Goal: Task Accomplishment & Management: Use online tool/utility

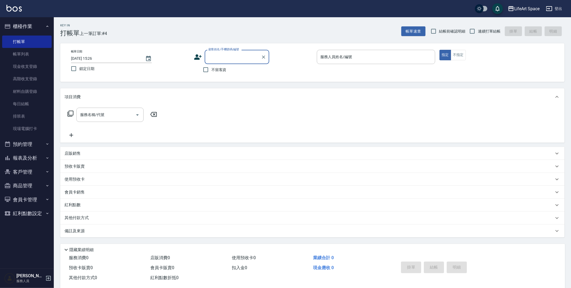
click at [222, 59] on input "顧客姓名/手機號碼/編號" at bounding box center [233, 56] width 52 height 9
click at [240, 68] on li "[PERSON_NAME]/0975225785/null" at bounding box center [237, 70] width 65 height 9
type input "[PERSON_NAME]/0975225785/null"
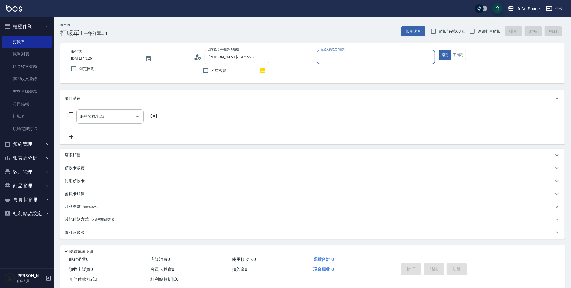
click at [134, 207] on div "紅利點數 剩餘點數: 60" at bounding box center [309, 207] width 489 height 6
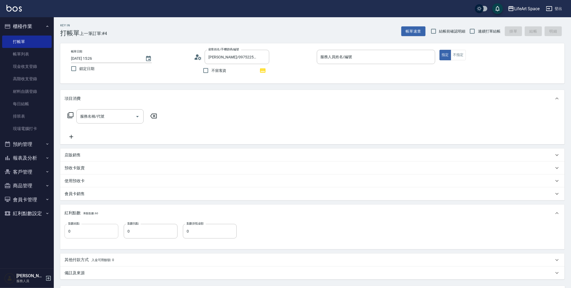
click at [96, 232] on input "0" at bounding box center [92, 231] width 54 height 15
type input "8"
click at [140, 236] on input "0" at bounding box center [151, 231] width 54 height 15
type input "60"
click at [207, 236] on input "0" at bounding box center [210, 231] width 54 height 15
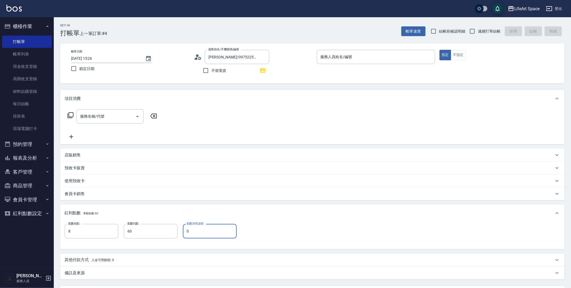
type input "0"
click at [123, 113] on input "服務名稱/代號" at bounding box center [106, 116] width 54 height 9
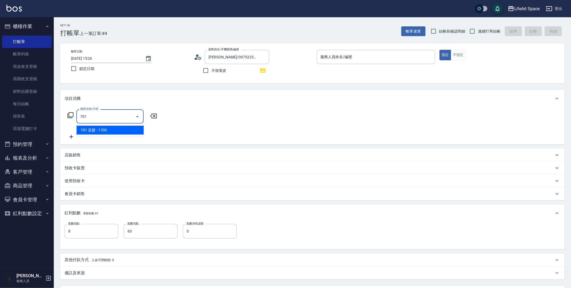
click at [107, 132] on span "701 染髮 - 1700" at bounding box center [109, 130] width 67 height 9
type input "701 染髮(701)"
click at [161, 119] on input "1700" at bounding box center [155, 116] width 17 height 15
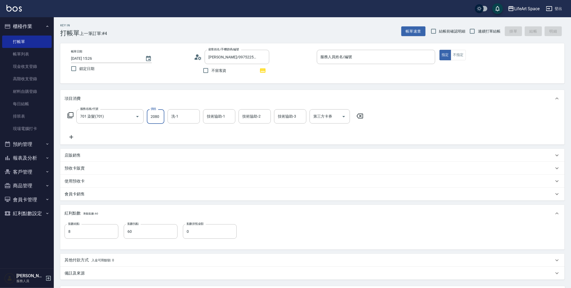
type input "2080"
click at [70, 137] on icon at bounding box center [71, 137] width 4 height 4
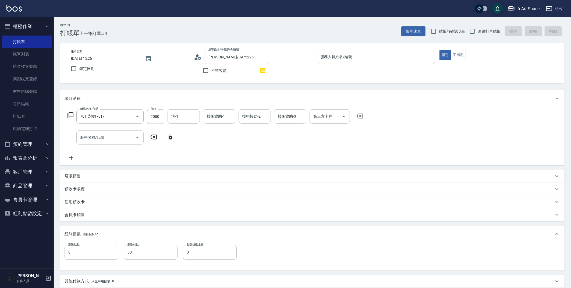
click at [94, 133] on input "服務名稱/代號" at bounding box center [106, 137] width 54 height 9
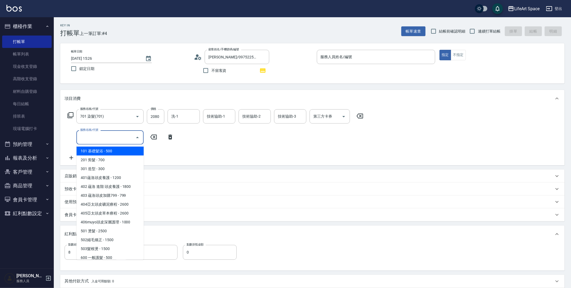
click at [98, 135] on input "服務名稱/代號" at bounding box center [106, 137] width 54 height 9
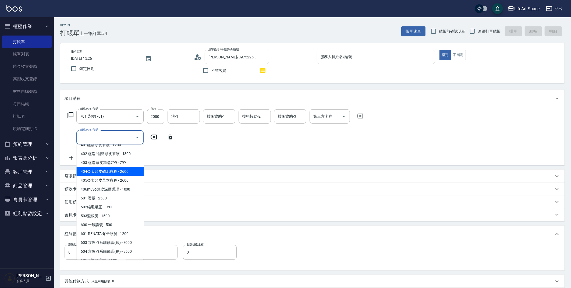
scroll to position [84, 0]
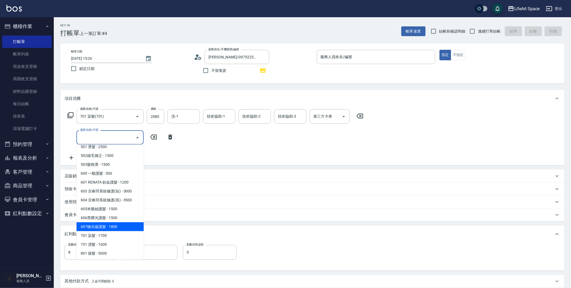
click at [119, 224] on span "607極光蘊護髮 - 1800" at bounding box center [109, 226] width 67 height 9
type input "607極光蘊護髮(607)"
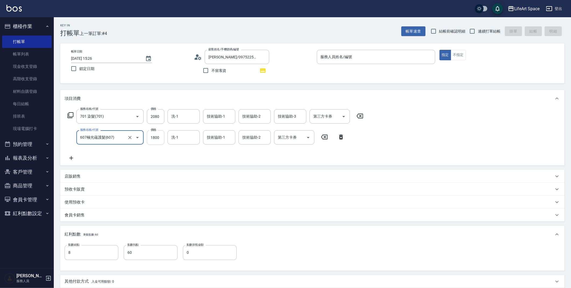
click at [159, 142] on input "1800" at bounding box center [155, 137] width 17 height 15
type input "2200"
click at [208, 253] on input "0" at bounding box center [210, 252] width 54 height 15
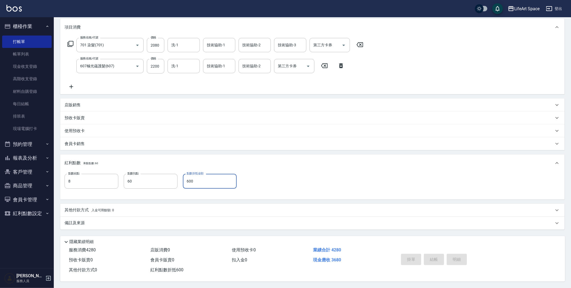
scroll to position [73, 0]
type input "600"
click at [161, 47] on input "2080" at bounding box center [155, 45] width 17 height 15
type input "2680"
click at [218, 182] on input "600" at bounding box center [210, 181] width 54 height 15
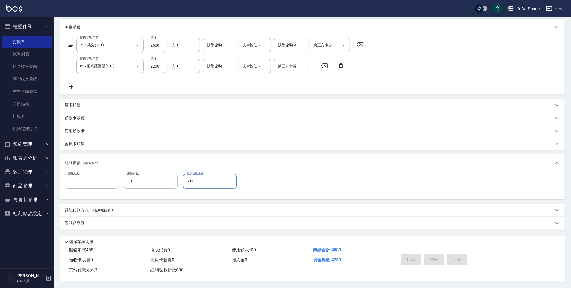
click at [116, 209] on div "其他付款方式 入金可用餘額: 0" at bounding box center [309, 210] width 489 height 6
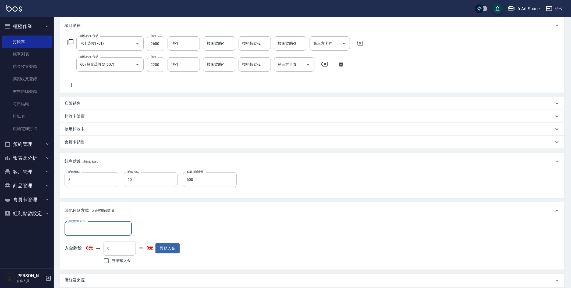
scroll to position [0, 0]
click at [101, 226] on input "其他付款方式" at bounding box center [98, 228] width 62 height 9
click at [90, 242] on span "轉帳" at bounding box center [98, 242] width 67 height 9
type input "轉帳"
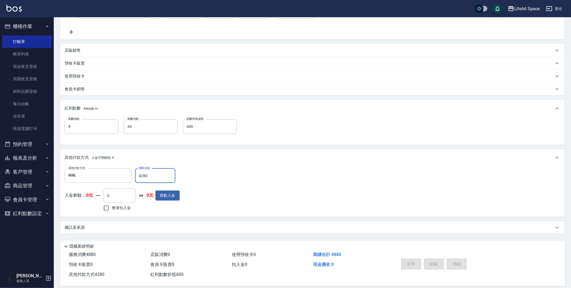
scroll to position [118, 0]
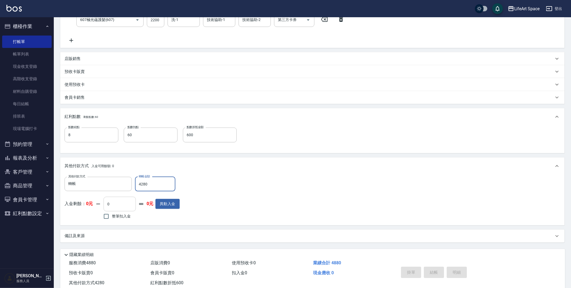
type input "4280"
click at [122, 204] on input "0" at bounding box center [120, 204] width 32 height 15
type input "0"
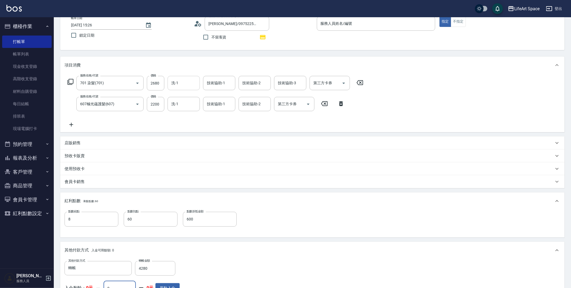
scroll to position [0, 0]
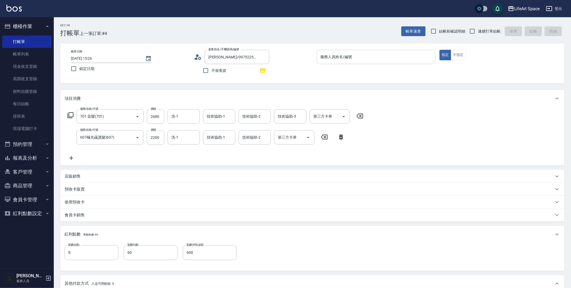
click at [359, 58] on input "服務人員姓名/編號" at bounding box center [376, 56] width 114 height 9
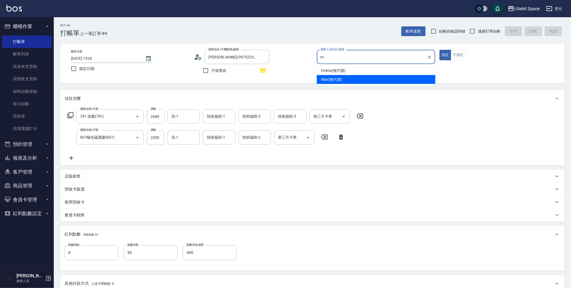
click at [341, 78] on span "[PERSON_NAME] (無代號)" at bounding box center [331, 80] width 21 height 6
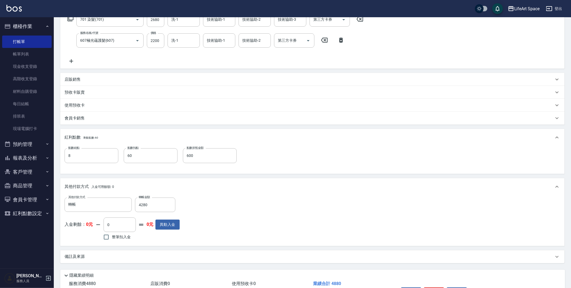
scroll to position [132, 0]
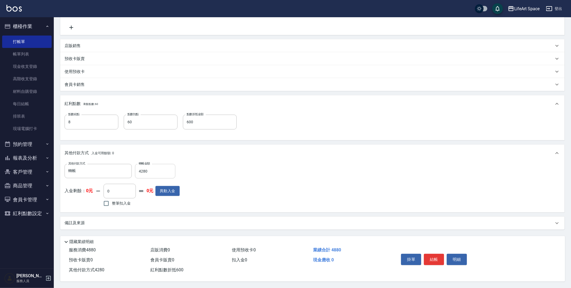
type input "Max(無代號)"
click at [150, 172] on input "4280" at bounding box center [155, 171] width 40 height 15
click at [316, 222] on div "備註及來源" at bounding box center [309, 223] width 489 height 6
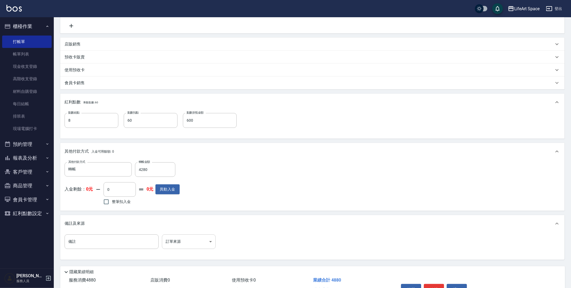
click at [199, 235] on body "LifeArt Space 登出 櫃檯作業 打帳單 帳單列表 現金收支登錄 高階收支登錄 材料自購登錄 每日結帳 排班表 現場電腦打卡 預約管理 預約管理 單…" at bounding box center [285, 93] width 571 height 450
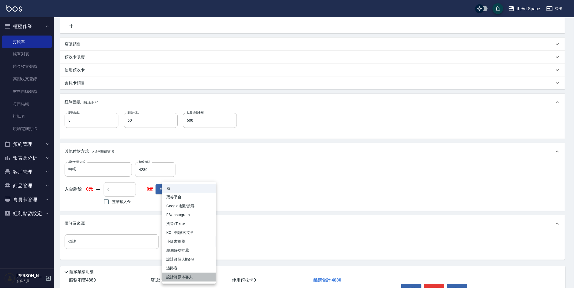
click at [194, 274] on li "設計師原本客人" at bounding box center [189, 277] width 54 height 9
type input "設計師原本客人"
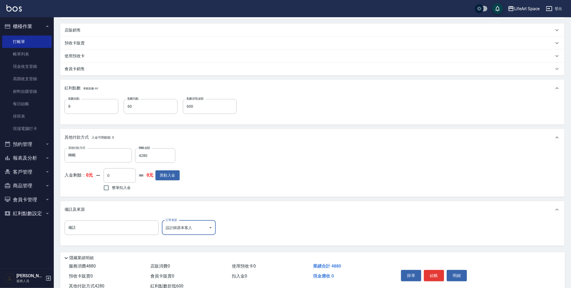
scroll to position [82, 0]
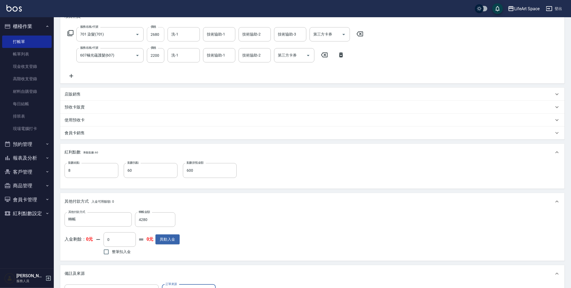
click at [160, 35] on input "2680" at bounding box center [155, 34] width 17 height 15
click at [158, 35] on input "2680" at bounding box center [155, 34] width 17 height 15
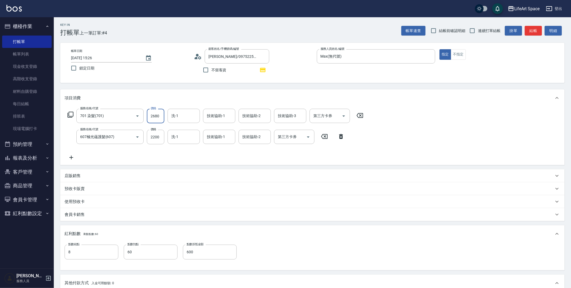
scroll to position [0, 0]
click at [220, 117] on div "技術協助-1 技術協助-1" at bounding box center [219, 116] width 32 height 14
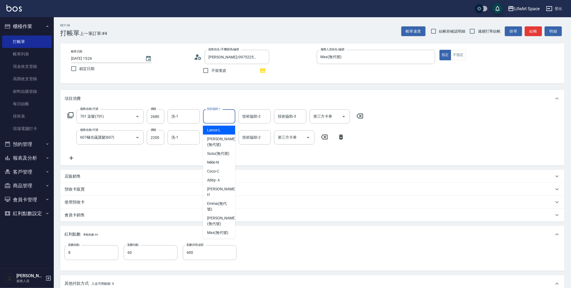
type input "n"
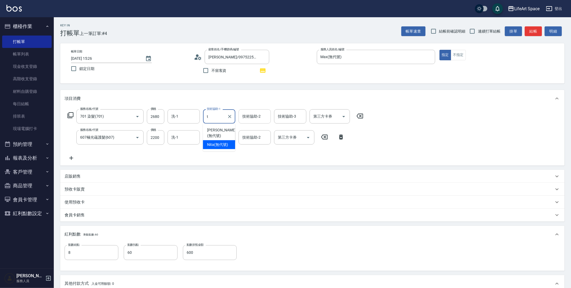
click at [212, 142] on span "Nita (無代號)" at bounding box center [217, 145] width 21 height 6
type input "Nita (無代號)"
type input "0"
type input "Nita (無代號)"
click at [244, 115] on div "技術協助-2 技術協助-2" at bounding box center [255, 116] width 32 height 14
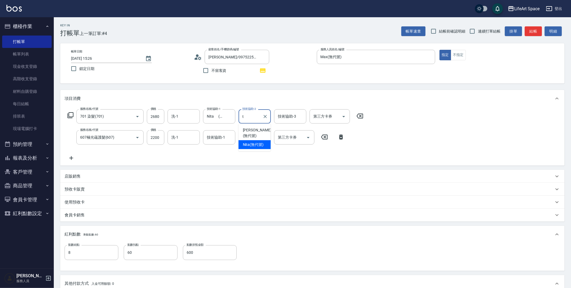
click at [258, 142] on span "Nita (無代號)" at bounding box center [253, 145] width 21 height 6
type input "Nita (無代號)"
click at [281, 119] on div "技術協助-3 技術協助-3" at bounding box center [290, 116] width 32 height 14
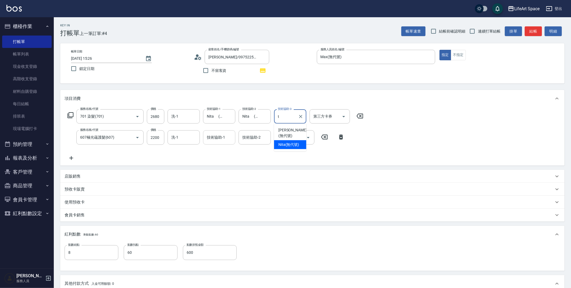
click at [284, 142] on span "Nita (無代號)" at bounding box center [288, 145] width 21 height 6
type input "Nita (無代號)"
click at [214, 138] on div "技術協助-1 技術協助-1" at bounding box center [219, 137] width 32 height 14
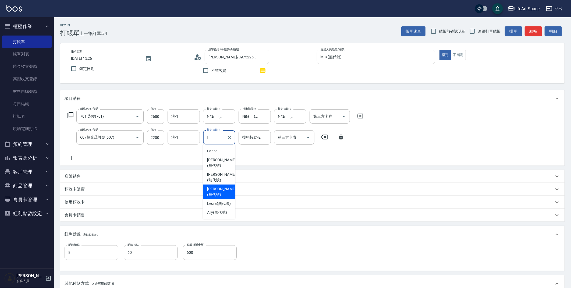
drag, startPoint x: 215, startPoint y: 181, endPoint x: 194, endPoint y: 131, distance: 54.5
click at [215, 186] on span "[PERSON_NAME] (無代號)" at bounding box center [221, 191] width 29 height 11
type input "[PERSON_NAME](無代號)"
click at [184, 137] on input "洗-1" at bounding box center [183, 137] width 27 height 9
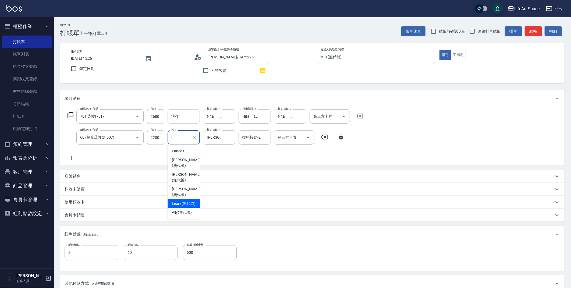
click at [186, 186] on span "[PERSON_NAME] (無代號)" at bounding box center [186, 191] width 29 height 11
type input "[PERSON_NAME](無代號)"
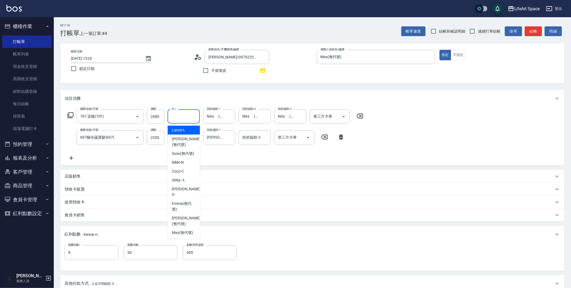
click at [184, 116] on input "洗-1" at bounding box center [183, 116] width 27 height 9
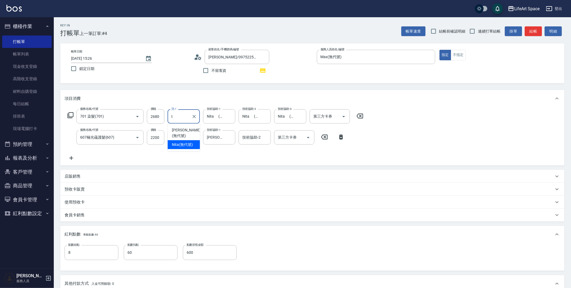
click at [184, 142] on span "Nita (無代號)" at bounding box center [182, 145] width 21 height 6
type input "Nita (無代號)"
click at [249, 135] on div "技術協助-2 技術協助-2" at bounding box center [255, 137] width 32 height 14
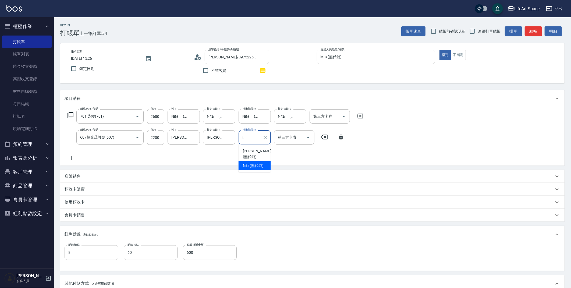
click at [251, 163] on span "Nita (無代號)" at bounding box center [253, 166] width 21 height 6
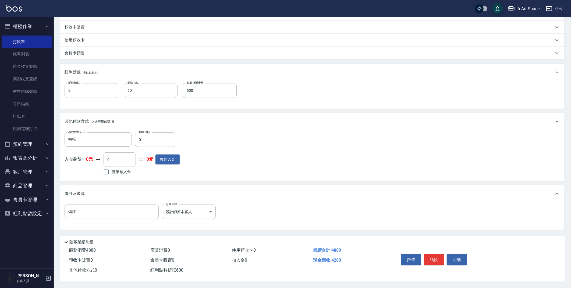
scroll to position [164, 0]
type input "Nita (無代號)"
click at [151, 140] on input "0" at bounding box center [155, 139] width 40 height 15
type input "4280"
click at [431, 256] on button "結帳" at bounding box center [434, 259] width 20 height 11
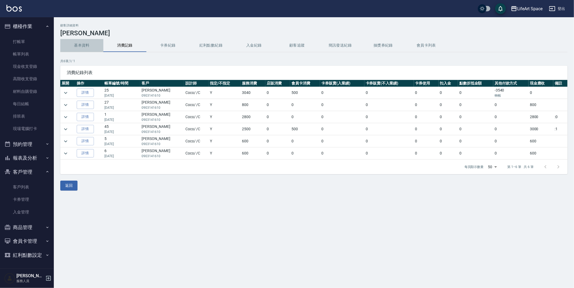
click at [84, 42] on button "基本資料" at bounding box center [81, 45] width 43 height 13
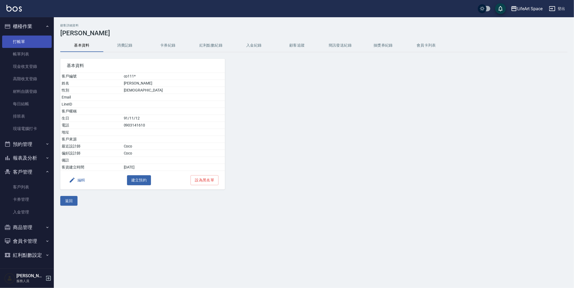
click at [14, 37] on link "打帳單" at bounding box center [26, 42] width 49 height 12
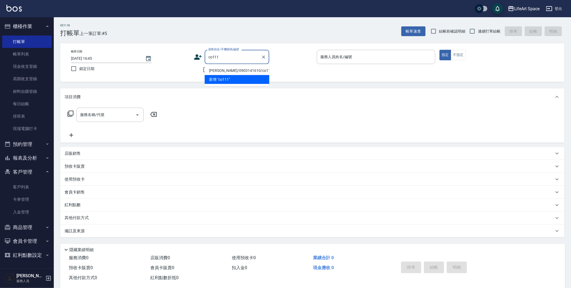
click at [240, 71] on li "平家俊/0903141610/co111*" at bounding box center [237, 70] width 65 height 9
type input "平家俊/0903141610/co111*"
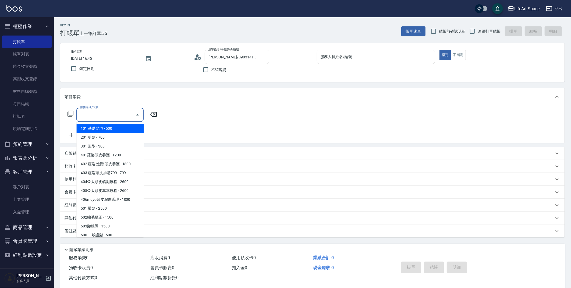
click at [107, 111] on input "服務名稱/代號" at bounding box center [106, 114] width 54 height 9
type input "Coco-C"
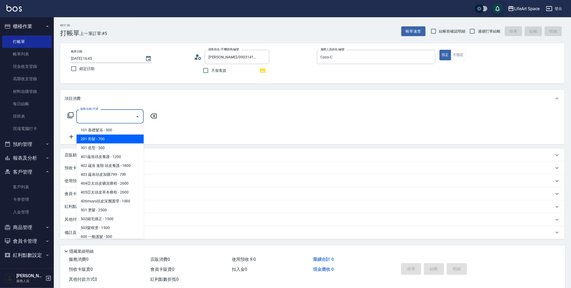
click at [108, 136] on span "201 剪髮 - 700" at bounding box center [109, 139] width 67 height 9
type input "201 剪髮(201)"
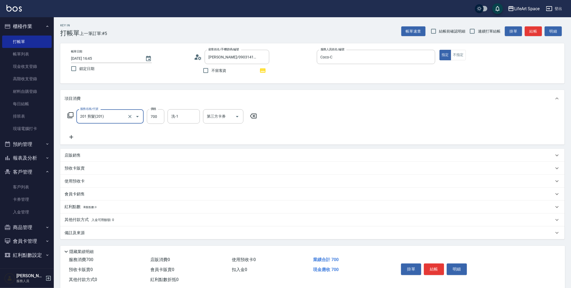
click at [70, 136] on icon at bounding box center [71, 137] width 13 height 6
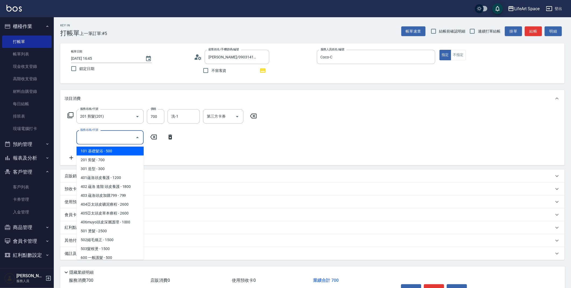
click at [82, 140] on input "服務名稱/代號" at bounding box center [106, 137] width 54 height 9
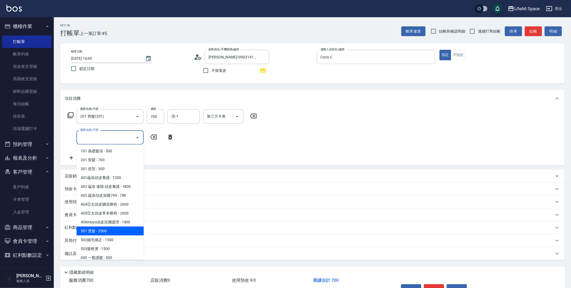
click at [105, 229] on span "501 燙髮 - 2500" at bounding box center [109, 231] width 67 height 9
type input "501 燙髮(501)"
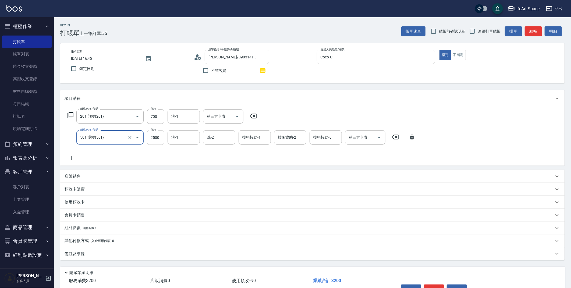
click at [155, 139] on input "2500" at bounding box center [155, 137] width 17 height 15
type input "2130"
click at [162, 119] on input "700" at bounding box center [155, 116] width 17 height 15
type input "800"
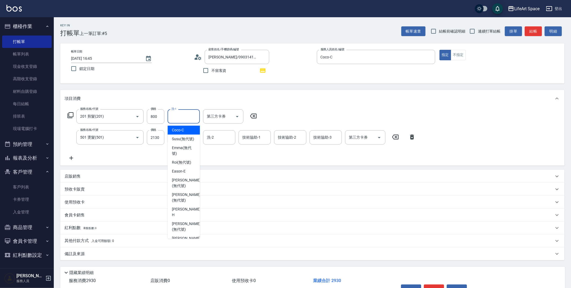
click at [182, 118] on input "洗-1" at bounding box center [183, 116] width 27 height 9
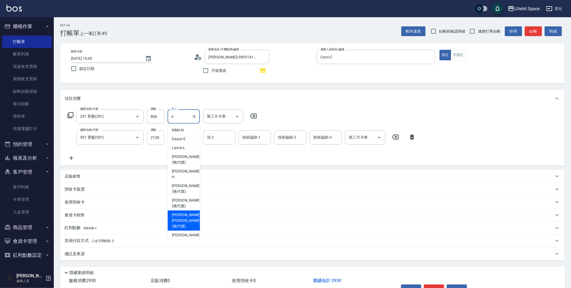
click at [182, 212] on span "Nick wu (無代號)" at bounding box center [186, 220] width 29 height 17
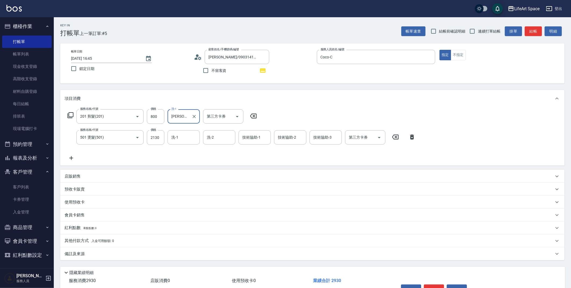
type input "Nick wu(無代號)"
click at [136, 253] on div "備註及來源" at bounding box center [309, 254] width 489 height 6
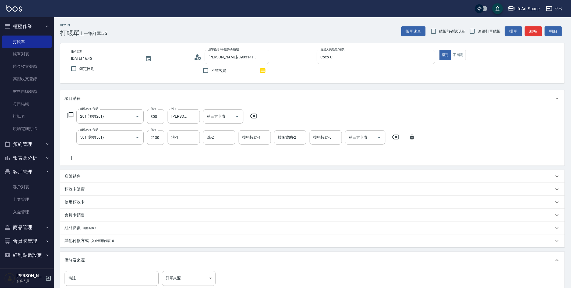
click at [170, 275] on body "LifeArt Space 登出 櫃檯作業 打帳單 帳單列表 現金收支登錄 高階收支登錄 材料自購登錄 每日結帳 排班表 現場電腦打卡 預約管理 預約管理 單…" at bounding box center [285, 177] width 571 height 355
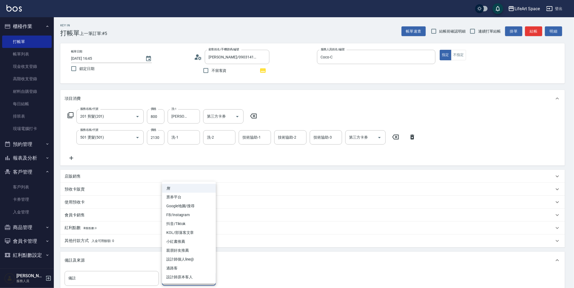
click at [175, 277] on li "設計師原本客人" at bounding box center [189, 277] width 54 height 9
type input "設計師原本客人"
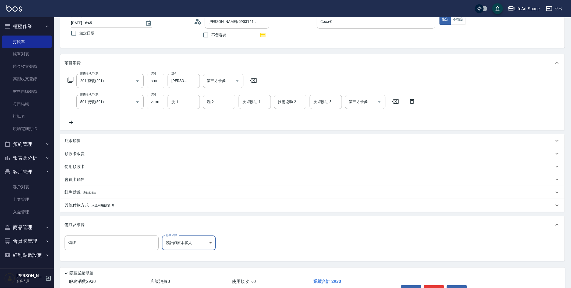
scroll to position [69, 0]
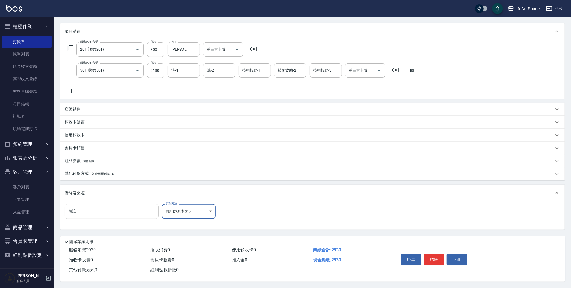
click at [114, 208] on input "備註" at bounding box center [112, 211] width 94 height 15
type input ":0"
click at [432, 256] on button "結帳" at bounding box center [434, 259] width 20 height 11
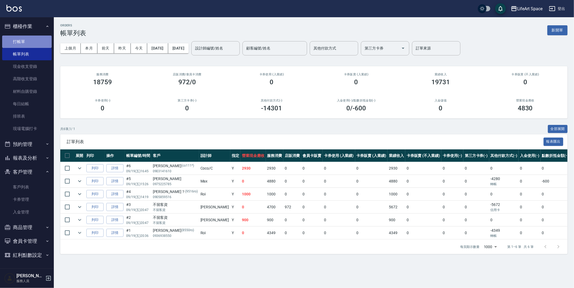
click at [28, 44] on link "打帳單" at bounding box center [26, 42] width 49 height 12
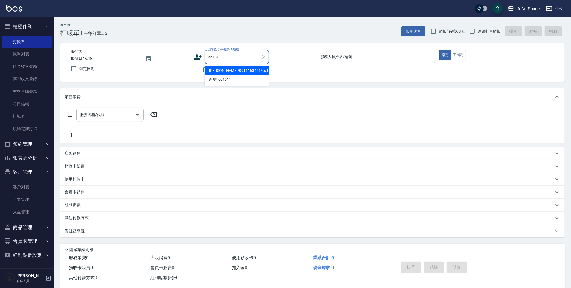
click at [229, 67] on li "王祈翰/0911168461/co151*" at bounding box center [237, 70] width 65 height 9
type input "王祈翰/0911168461/co151*"
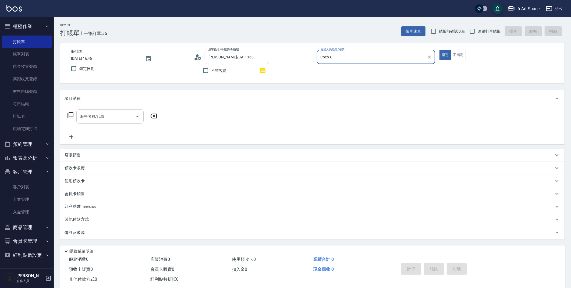
type input "Coco-C"
click at [118, 114] on input "服務名稱/代號" at bounding box center [106, 116] width 54 height 9
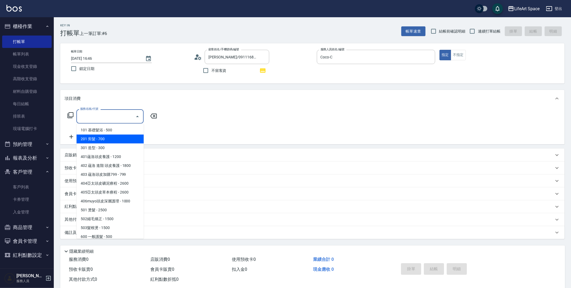
click at [115, 136] on span "201 剪髮 - 700" at bounding box center [109, 139] width 67 height 9
type input "201 剪髮(201)"
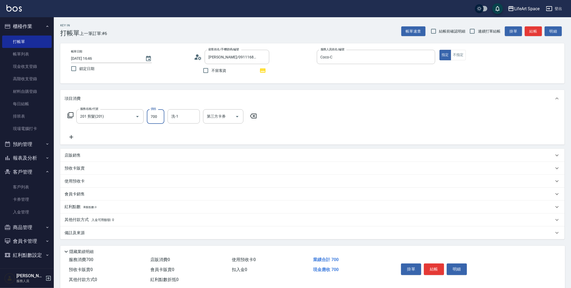
click at [162, 117] on input "700" at bounding box center [155, 116] width 17 height 15
type input "800"
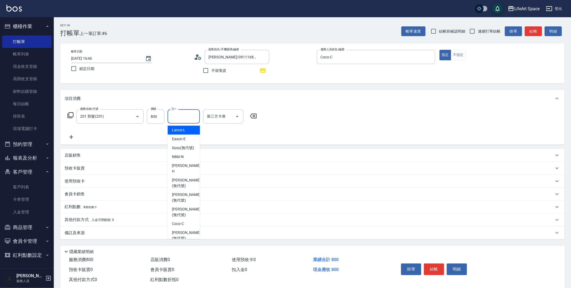
click at [181, 119] on input "洗-1" at bounding box center [183, 116] width 27 height 9
click at [183, 141] on span "Ivan (無代號)" at bounding box center [186, 141] width 29 height 11
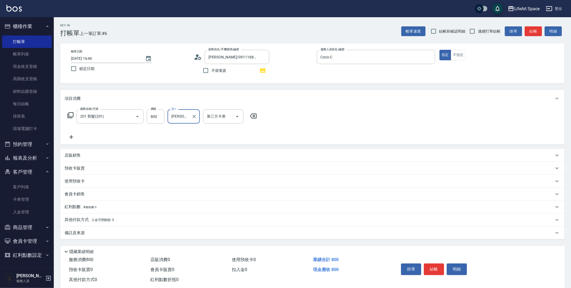
type input "Ivan(無代號)"
click at [115, 226] on div "備註及來源" at bounding box center [312, 232] width 504 height 13
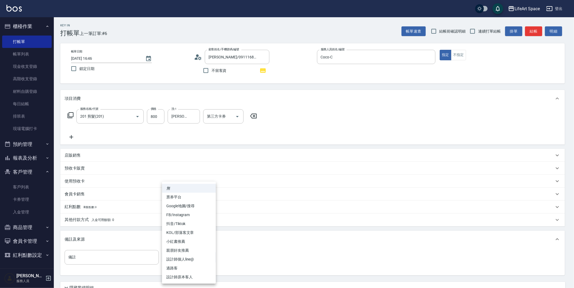
drag, startPoint x: 185, startPoint y: 261, endPoint x: 190, endPoint y: 267, distance: 7.9
click at [186, 261] on body "LifeArt Space 登出 櫃檯作業 打帳單 帳單列表 現金收支登錄 高階收支登錄 材料自購登錄 每日結帳 排班表 現場電腦打卡 預約管理 預約管理 單…" at bounding box center [287, 167] width 574 height 334
click at [189, 273] on li "設計師原本客人" at bounding box center [189, 277] width 54 height 9
type input "設計師原本客人"
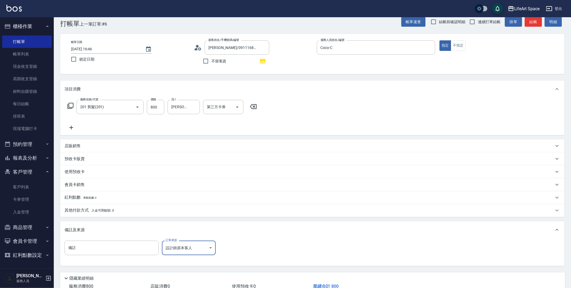
scroll to position [17, 0]
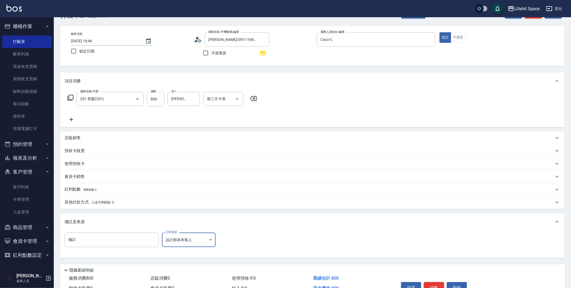
click at [429, 285] on button "結帳" at bounding box center [434, 287] width 20 height 11
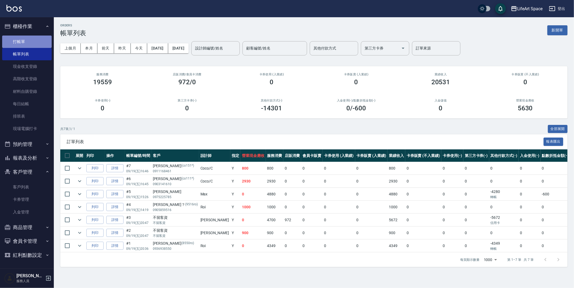
click at [31, 44] on link "打帳單" at bounding box center [26, 42] width 49 height 12
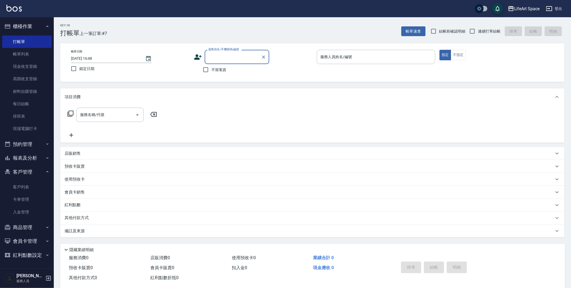
type input "t"
type input "臣"
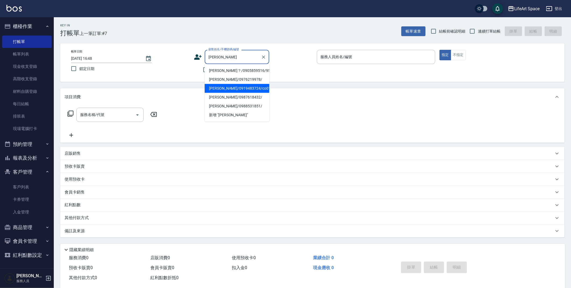
click at [223, 86] on li "陳子傑/0919483724/co016" at bounding box center [237, 88] width 65 height 9
type input "陳子傑/0919483724/co016"
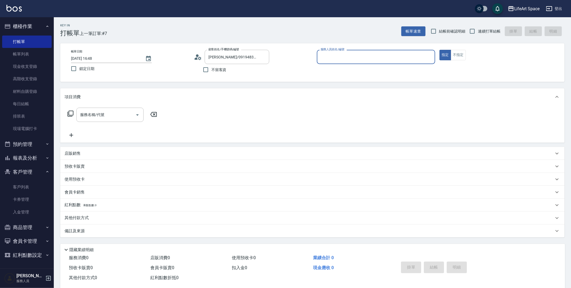
type input "Coco-C"
click at [114, 117] on input "服務名稱/代號" at bounding box center [106, 114] width 54 height 9
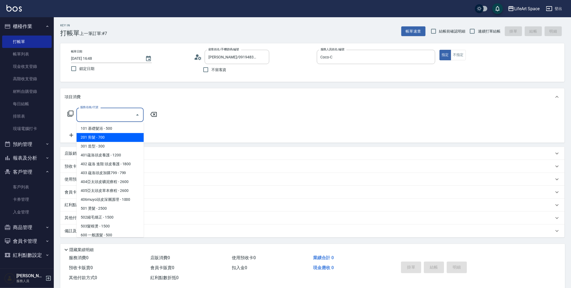
click at [113, 134] on span "201 剪髮 - 700" at bounding box center [109, 137] width 67 height 9
type input "201 剪髮(201)"
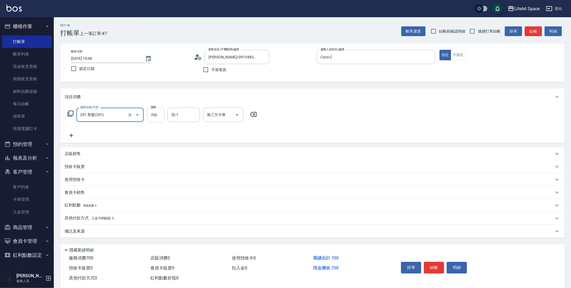
click at [154, 116] on input "700" at bounding box center [155, 115] width 17 height 15
type input "800"
click at [159, 233] on div "備註及來源" at bounding box center [309, 231] width 489 height 6
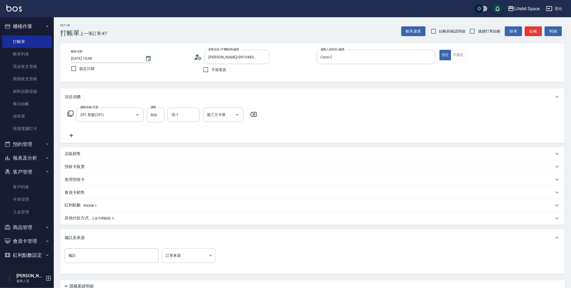
click at [186, 255] on body "LifeArt Space 登出 櫃檯作業 打帳單 帳單列表 現金收支登錄 高階收支登錄 材料自購登錄 每日結帳 排班表 現場電腦打卡 預約管理 預約管理 單…" at bounding box center [285, 166] width 571 height 332
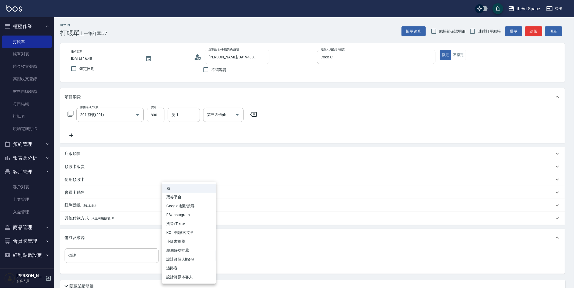
click at [195, 278] on li "設計師原本客人" at bounding box center [189, 277] width 54 height 9
type input "設計師原本客人"
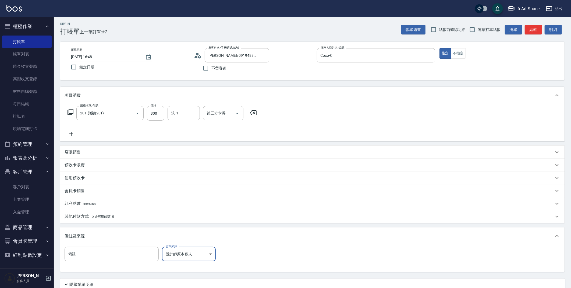
scroll to position [46, 0]
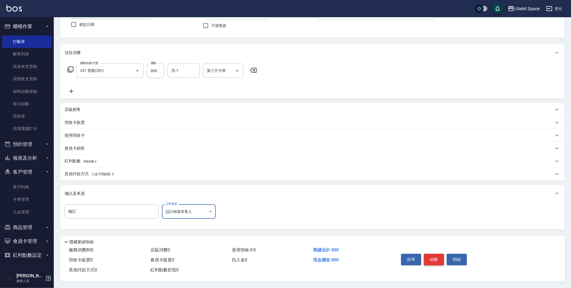
click at [428, 255] on button "結帳" at bounding box center [434, 259] width 20 height 11
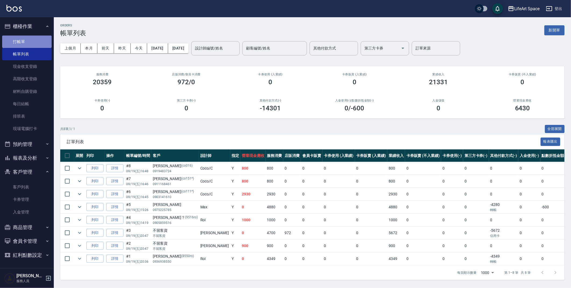
click at [22, 40] on link "打帳單" at bounding box center [26, 42] width 49 height 12
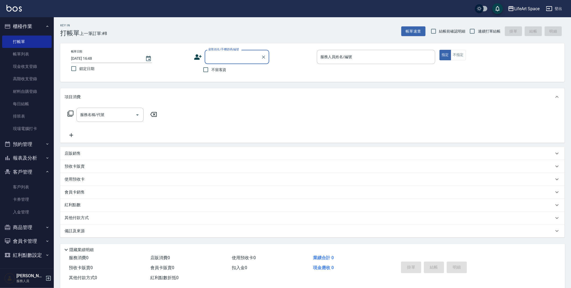
type input "2"
type input "豆"
drag, startPoint x: 235, startPoint y: 70, endPoint x: 201, endPoint y: 98, distance: 43.6
click at [235, 70] on li "陳彥甫/0966307554/co201*" at bounding box center [237, 70] width 65 height 9
type input "陳彥甫/0966307554/co201*"
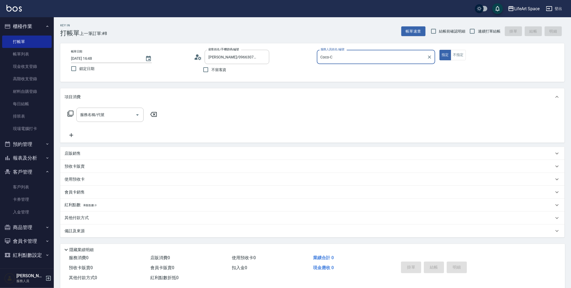
type input "Coco-C"
click at [112, 120] on div "服務名稱/代號" at bounding box center [109, 115] width 67 height 14
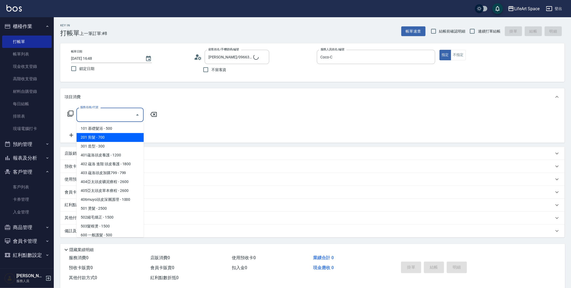
click at [108, 138] on span "201 剪髮 - 700" at bounding box center [109, 137] width 67 height 9
type input "201 剪髮(201)"
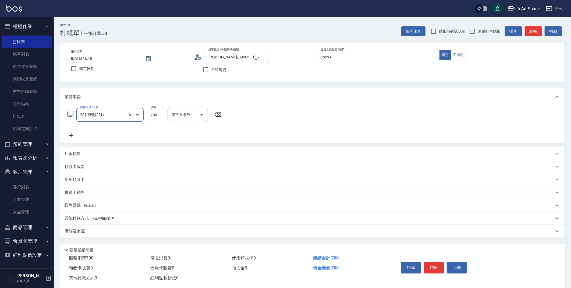
click at [160, 118] on input "700" at bounding box center [155, 115] width 17 height 15
type input "800"
click at [169, 237] on div "備註及來源" at bounding box center [312, 231] width 504 height 13
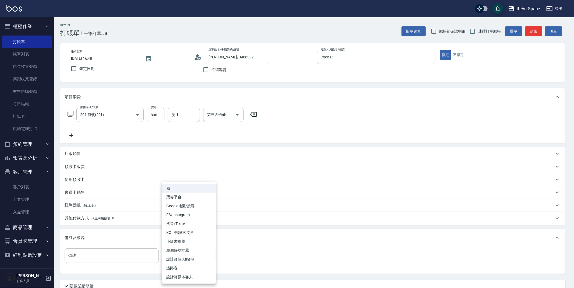
click at [203, 253] on body "LifeArt Space 登出 櫃檯作業 打帳單 帳單列表 現金收支登錄 高階收支登錄 材料自購登錄 每日結帳 排班表 現場電腦打卡 預約管理 預約管理 單…" at bounding box center [287, 166] width 574 height 332
click at [198, 278] on li "設計師原本客人" at bounding box center [189, 277] width 54 height 9
type input "設計師原本客人"
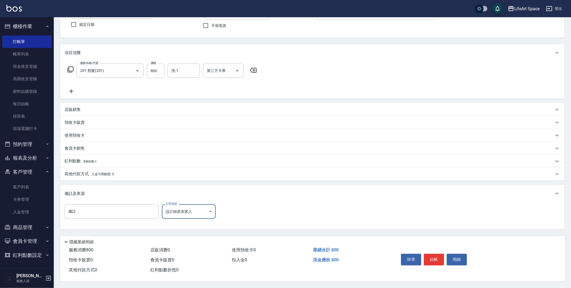
scroll to position [46, 0]
click at [435, 256] on button "結帳" at bounding box center [434, 259] width 20 height 11
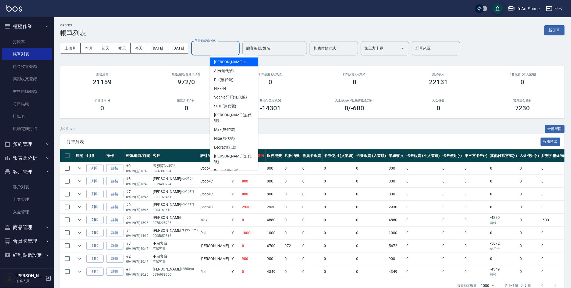
click at [225, 52] on input "設計師編號/姓名" at bounding box center [216, 48] width 44 height 9
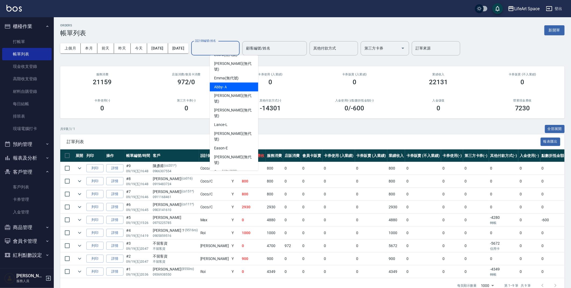
scroll to position [93, 0]
click at [233, 176] on div "Coco -C" at bounding box center [234, 180] width 48 height 9
type input "Coco-C"
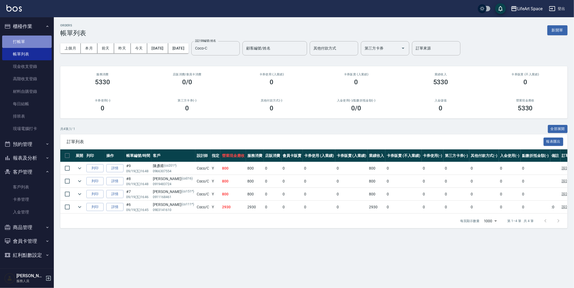
click at [14, 40] on link "打帳單" at bounding box center [26, 42] width 49 height 12
